Goal: Task Accomplishment & Management: Complete application form

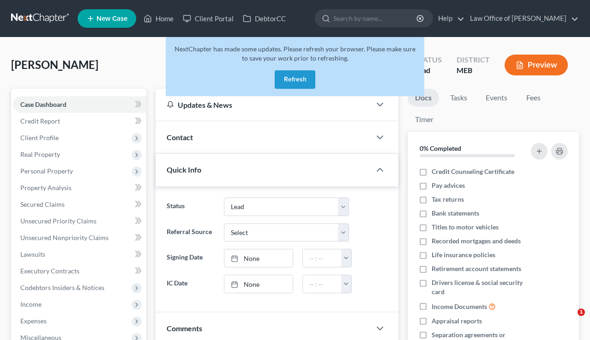
select select "4"
click at [42, 16] on link at bounding box center [40, 18] width 59 height 17
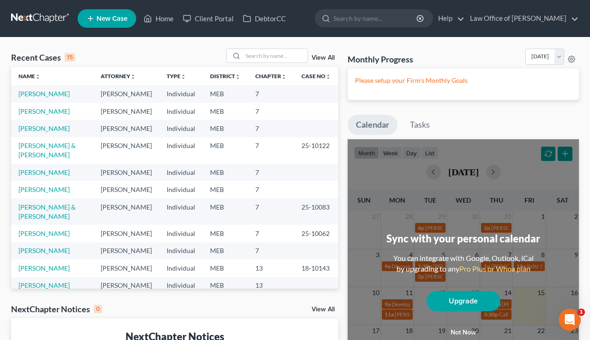
click at [104, 20] on span "New Case" at bounding box center [112, 18] width 31 height 7
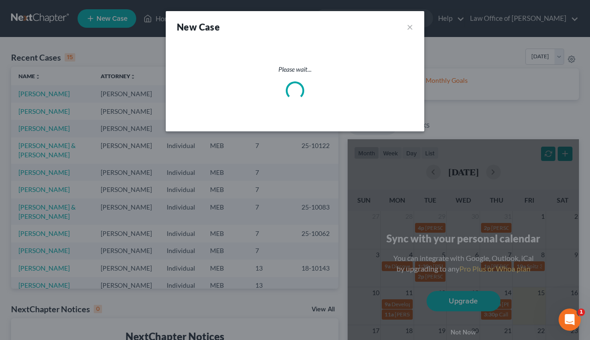
select select "37"
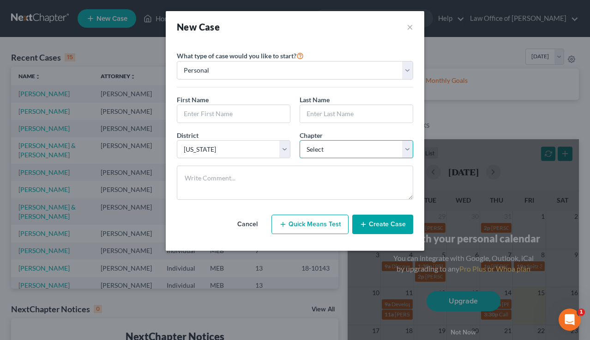
click at [330, 152] on select "Select 7 11 12 13" at bounding box center [357, 149] width 114 height 18
select select "0"
click at [300, 140] on select "Select 7 11 12 13" at bounding box center [357, 149] width 114 height 18
click at [220, 116] on input "text" at bounding box center [233, 114] width 113 height 18
type input "Becky"
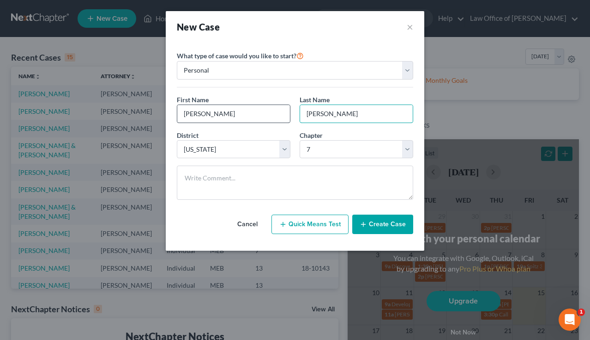
type input "Hiller"
click at [381, 225] on button "Create Case" at bounding box center [382, 223] width 61 height 19
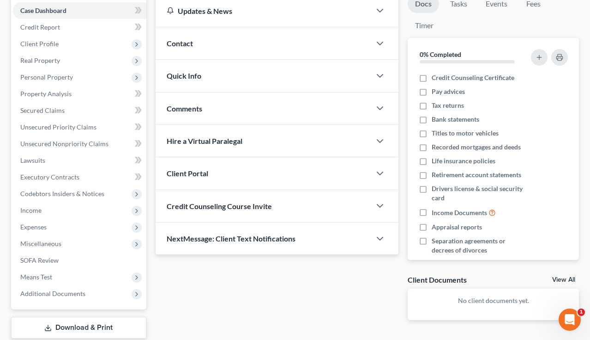
scroll to position [102, 0]
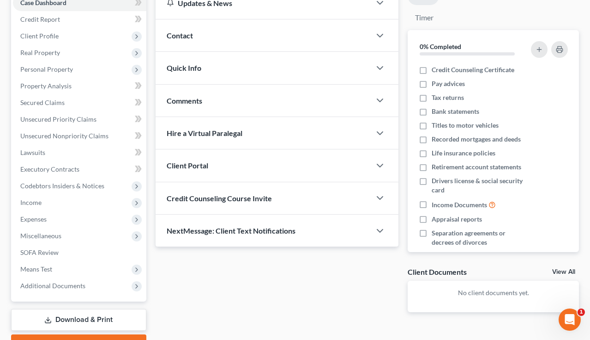
click at [209, 164] on div "Client Portal" at bounding box center [264, 165] width 216 height 32
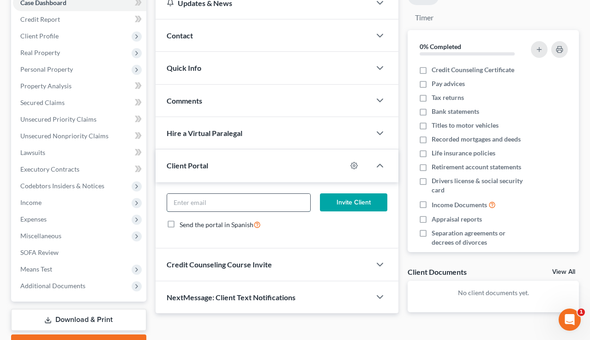
click at [249, 203] on input "email" at bounding box center [239, 203] width 144 height 18
paste input "beescooter@outlook.com"
type input "beescooter@outlook.com"
click at [358, 200] on button "Invite Client" at bounding box center [353, 202] width 67 height 18
